Goal: Task Accomplishment & Management: Manage account settings

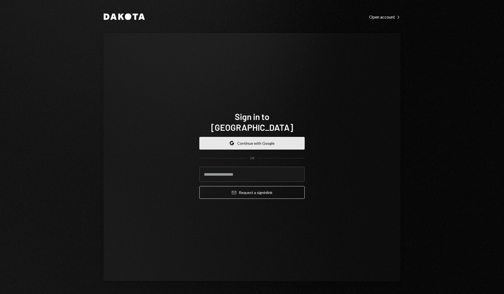
click at [245, 137] on button "Google Continue with Google" at bounding box center [252, 143] width 105 height 13
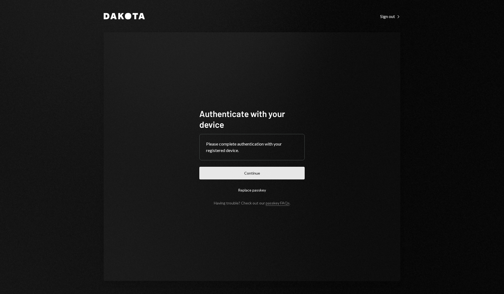
click at [255, 170] on button "Continue" at bounding box center [252, 173] width 105 height 13
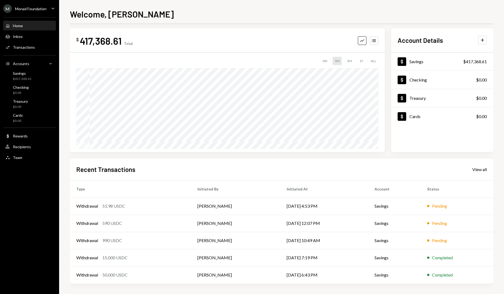
scroll to position [5, 0]
click at [472, 163] on div "Recent Transactions View all Type Initiated By Initiated At Account Status With…" at bounding box center [282, 220] width 424 height 125
click at [476, 169] on div "View all" at bounding box center [480, 168] width 15 height 5
